Goal: Task Accomplishment & Management: Use online tool/utility

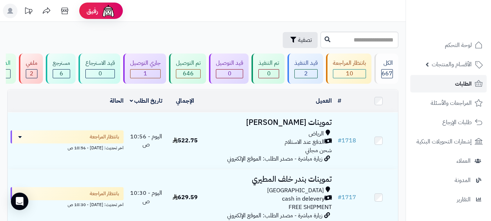
click at [452, 86] on link "الطلبات" at bounding box center [448, 83] width 76 height 17
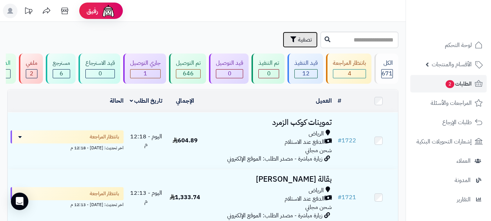
click at [298, 40] on span "تصفية" at bounding box center [305, 39] width 14 height 9
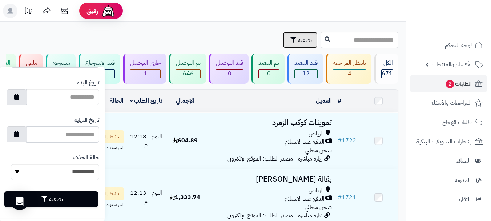
scroll to position [432, 0]
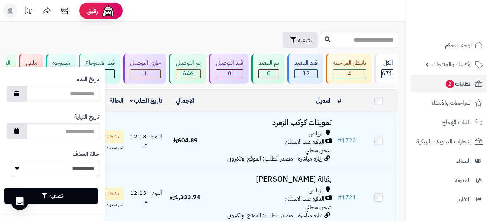
click at [42, 96] on input "تاريخ البدء" at bounding box center [62, 93] width 73 height 16
drag, startPoint x: 24, startPoint y: 93, endPoint x: 32, endPoint y: 101, distance: 10.8
click at [25, 93] on button "button" at bounding box center [17, 93] width 20 height 16
type input "**********"
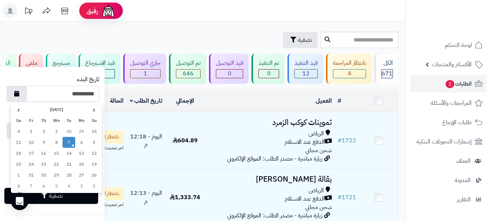
click at [68, 143] on td "7" at bounding box center [69, 142] width 13 height 11
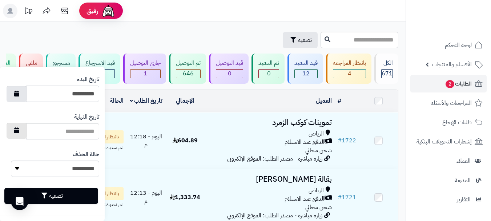
click at [19, 132] on icon "button" at bounding box center [16, 130] width 5 height 6
type input "**********"
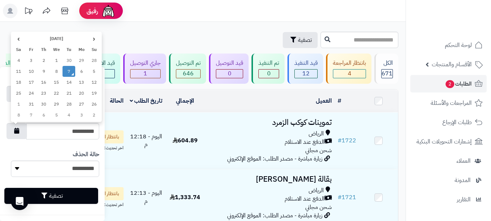
drag, startPoint x: 70, startPoint y: 73, endPoint x: 66, endPoint y: 87, distance: 14.8
click at [69, 73] on td "7" at bounding box center [69, 71] width 13 height 11
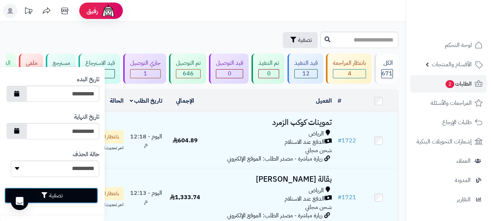
click at [57, 196] on button "تصفية" at bounding box center [51, 195] width 94 height 16
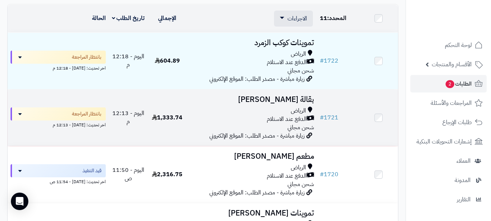
scroll to position [36, 0]
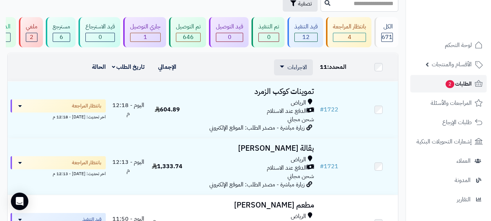
click at [421, 90] on link "الطلبات 2" at bounding box center [448, 83] width 76 height 17
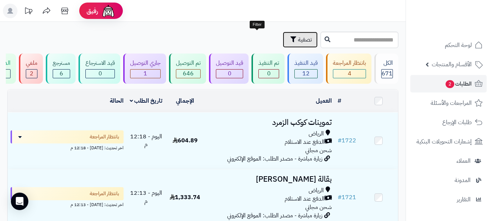
click at [298, 40] on span "تصفية" at bounding box center [305, 39] width 14 height 9
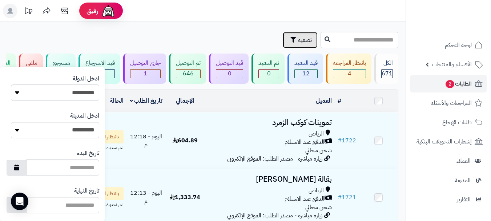
scroll to position [363, 0]
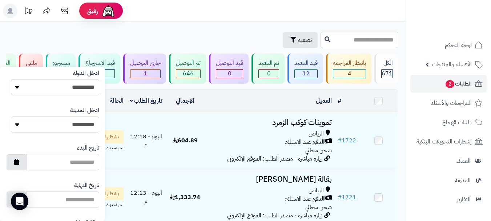
click at [37, 162] on input "تاريخ البدء" at bounding box center [62, 162] width 73 height 16
click at [19, 161] on icon "button" at bounding box center [16, 161] width 5 height 6
type input "**********"
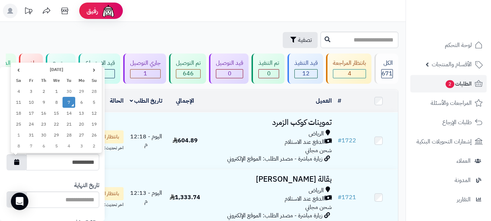
click at [67, 104] on td "7" at bounding box center [69, 102] width 13 height 11
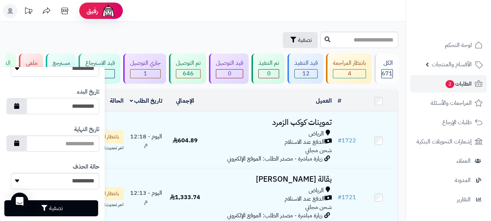
scroll to position [432, 0]
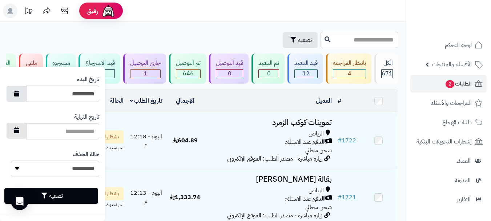
click at [19, 132] on icon "button" at bounding box center [16, 130] width 5 height 6
type input "**********"
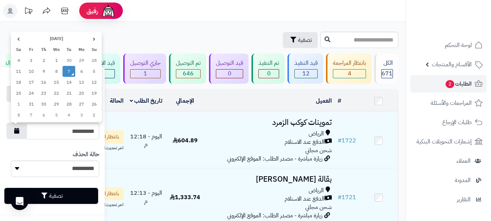
click at [68, 71] on td "7" at bounding box center [69, 71] width 13 height 11
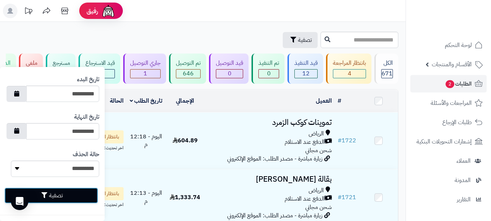
click at [53, 190] on button "تصفية" at bounding box center [51, 195] width 94 height 16
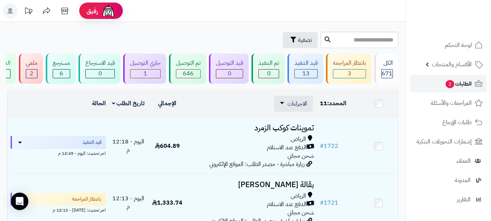
click at [441, 85] on link "الطلبات 2" at bounding box center [448, 83] width 76 height 17
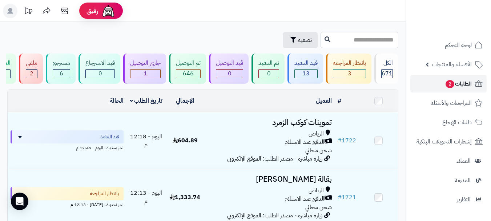
click at [439, 84] on link "الطلبات 2" at bounding box center [448, 83] width 76 height 17
